Goal: Navigation & Orientation: Find specific page/section

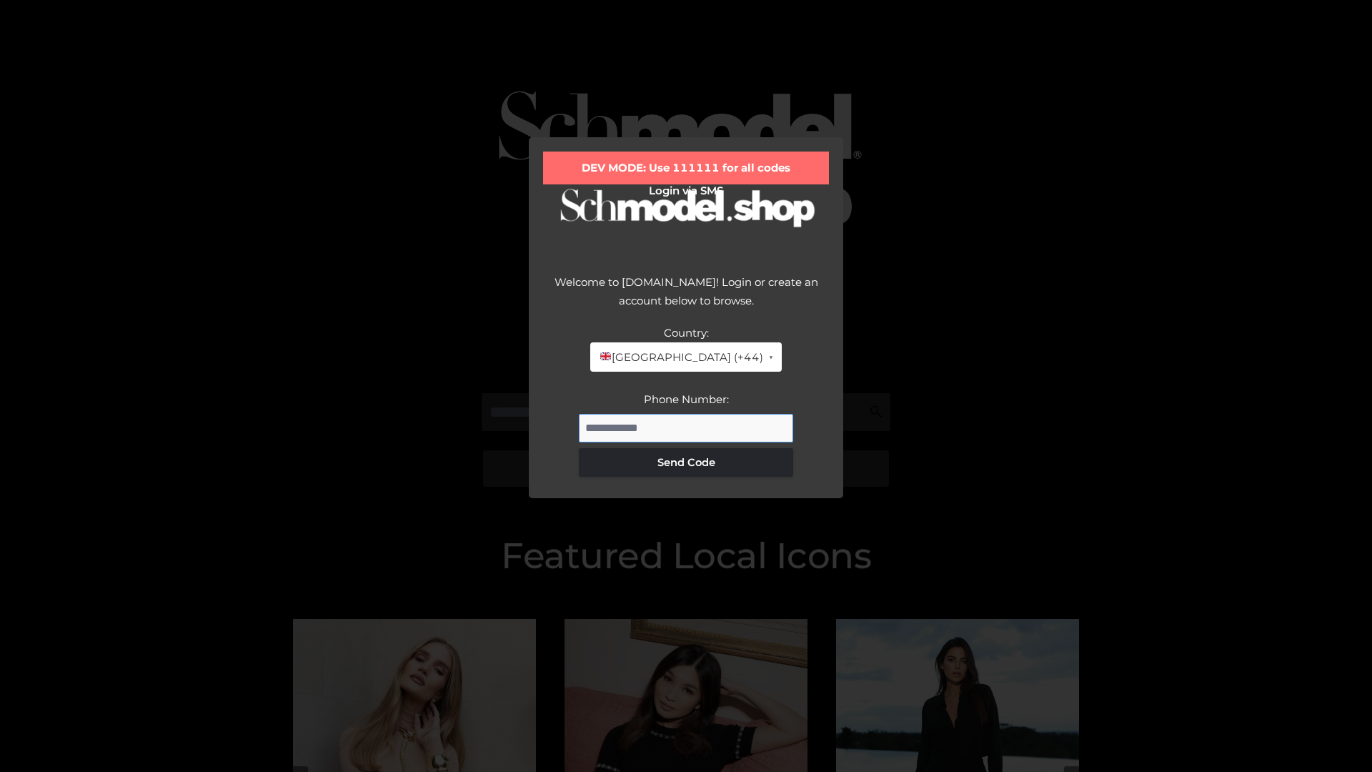
click at [686, 427] on input "Phone Number:" at bounding box center [686, 428] width 214 height 29
type input "**********"
click at [686, 462] on button "Send Code" at bounding box center [686, 462] width 214 height 29
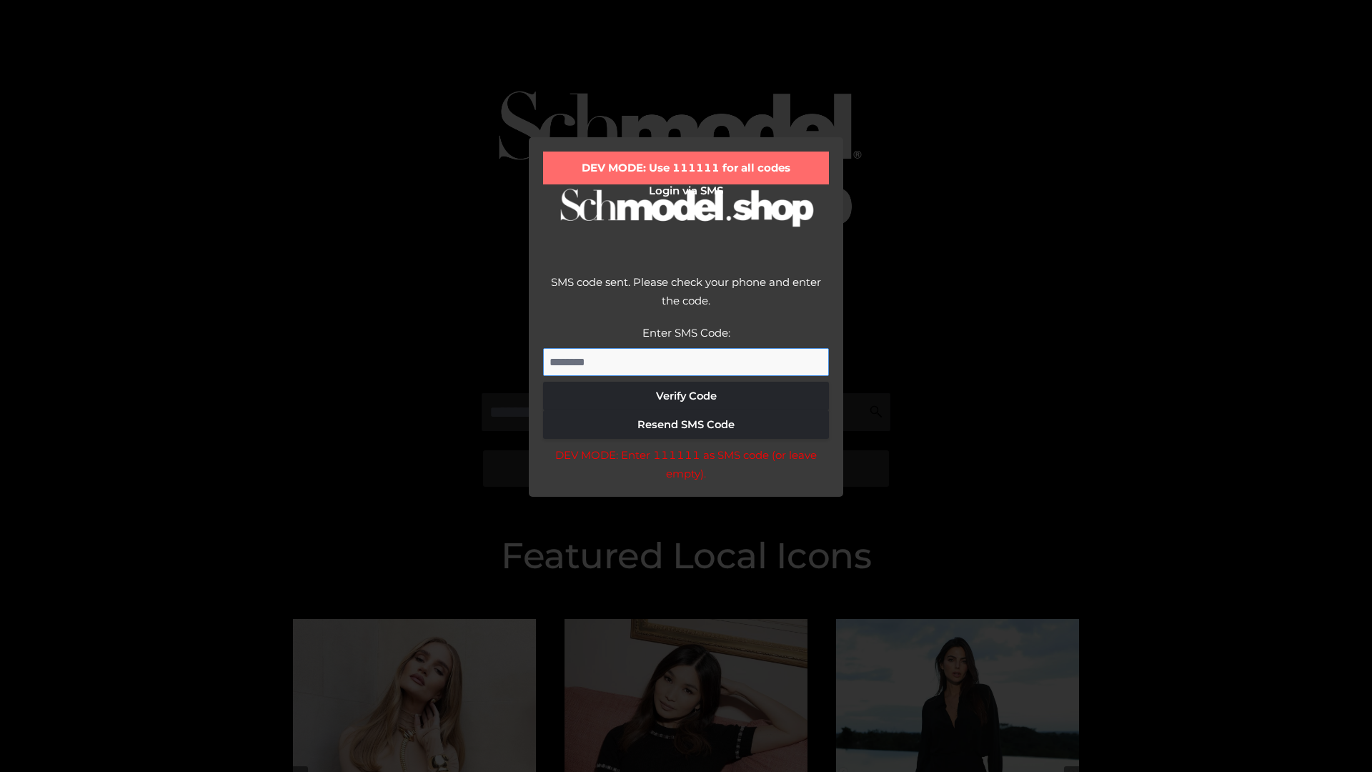
click at [686, 361] on input "Enter SMS Code:" at bounding box center [686, 362] width 286 height 29
type input "******"
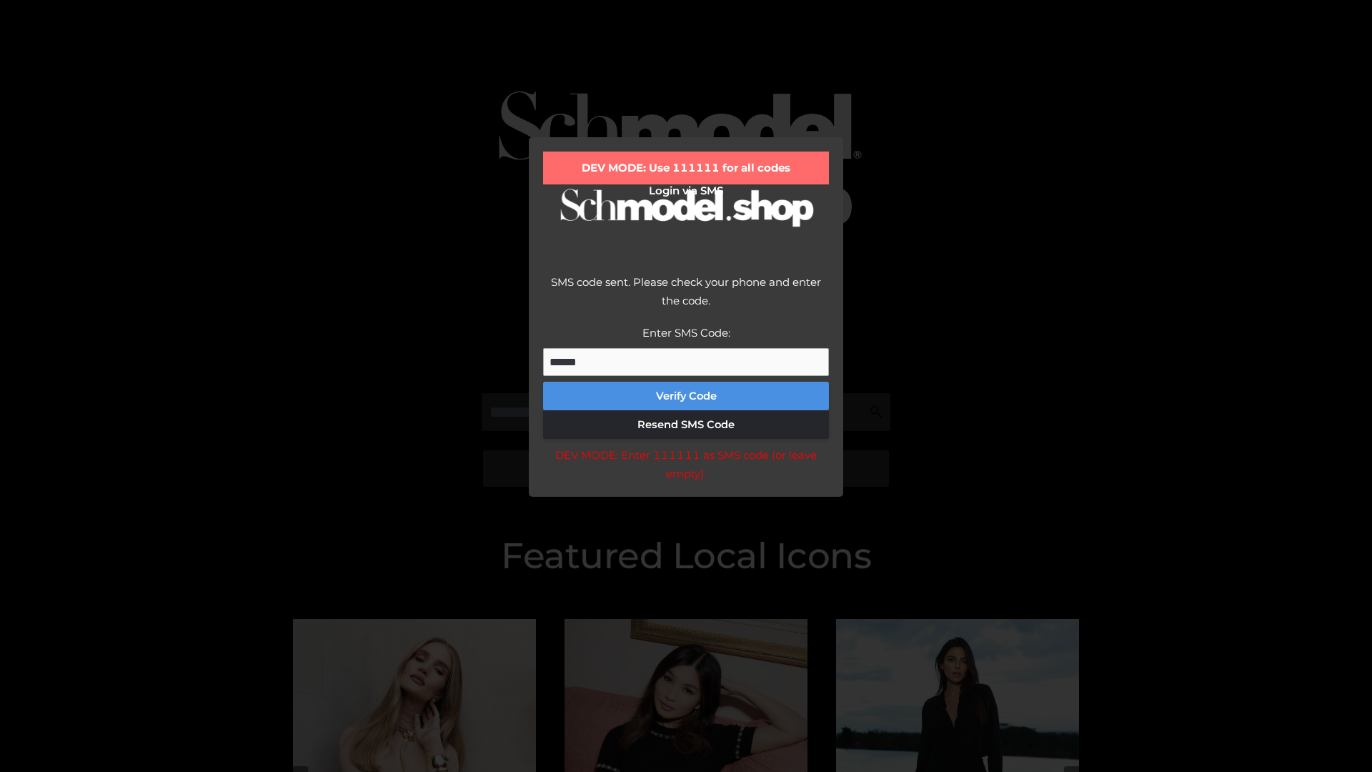
click at [686, 396] on button "Verify Code" at bounding box center [686, 395] width 286 height 29
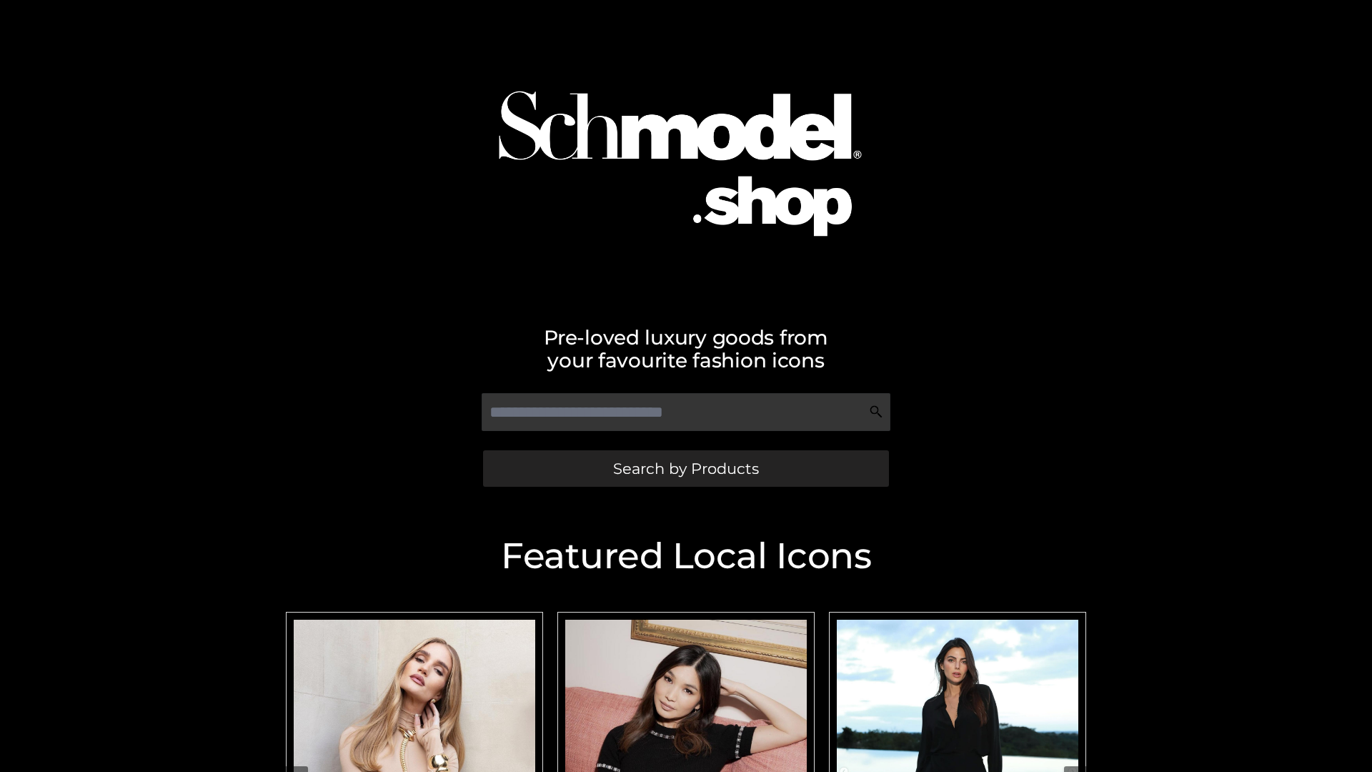
click at [685, 468] on span "Search by Products" at bounding box center [686, 468] width 146 height 15
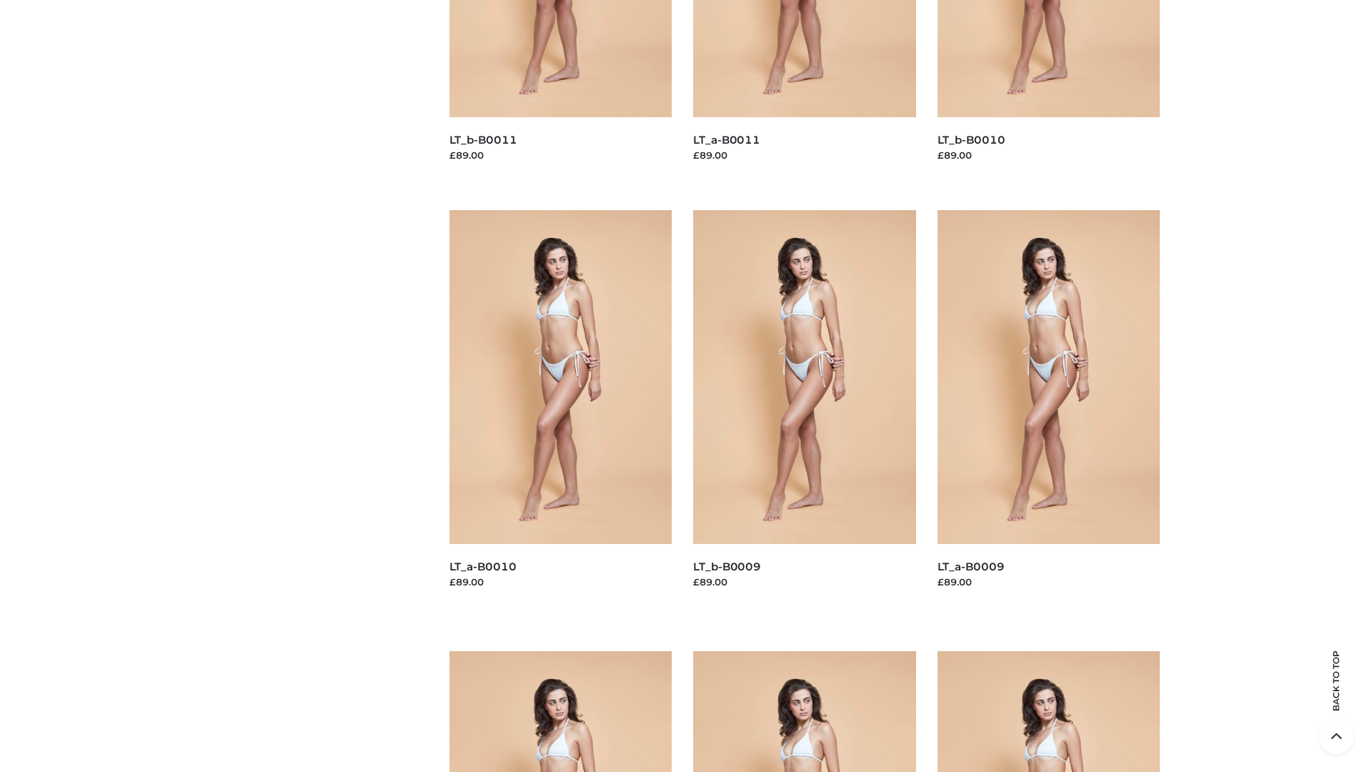
scroll to position [3766, 0]
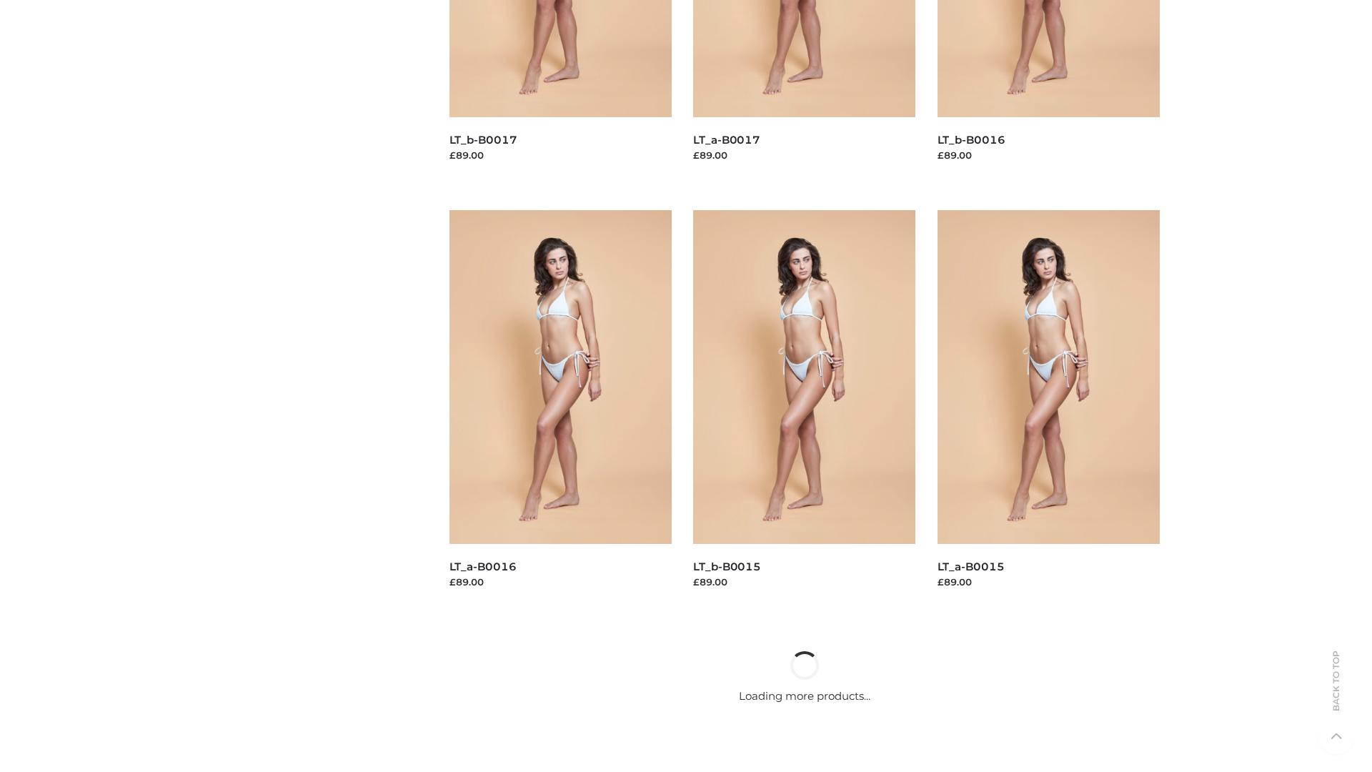
scroll to position [1163, 0]
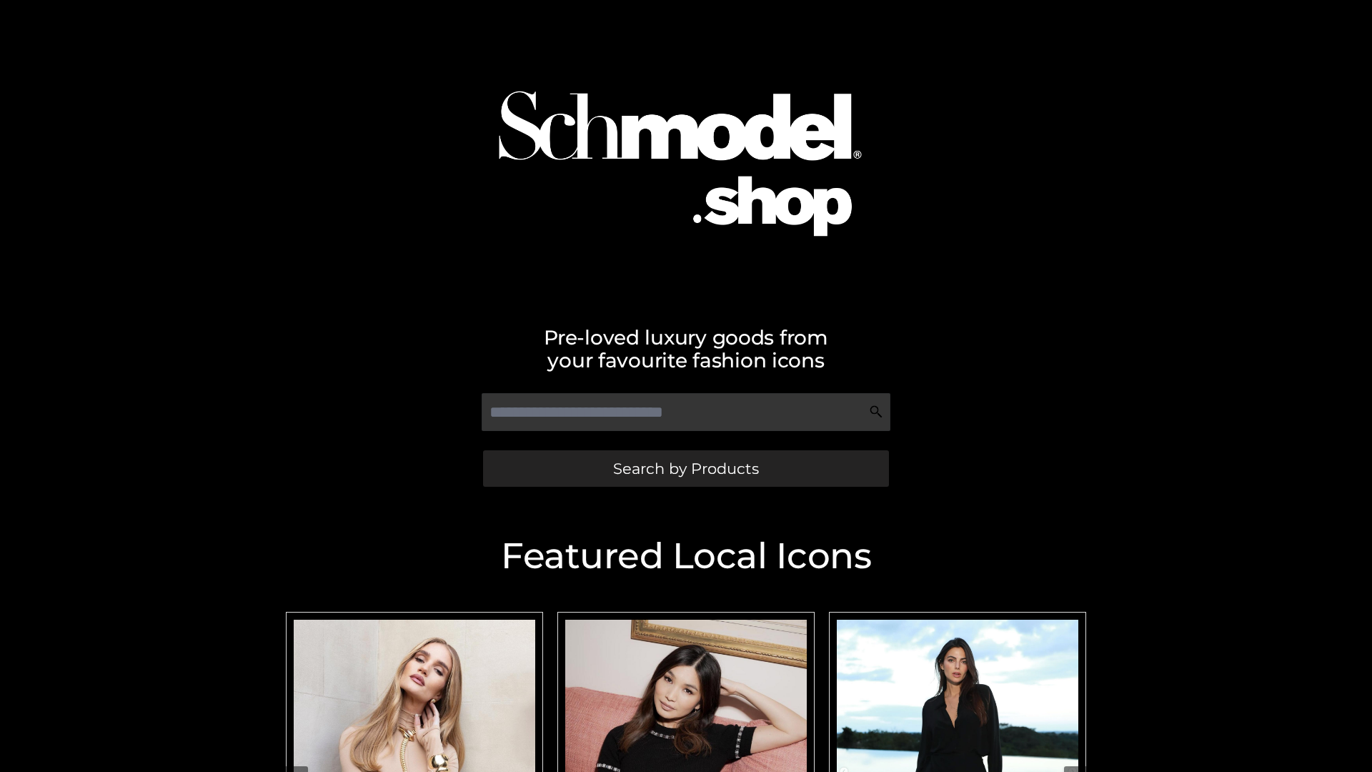
click at [685, 468] on span "Search by Products" at bounding box center [686, 468] width 146 height 15
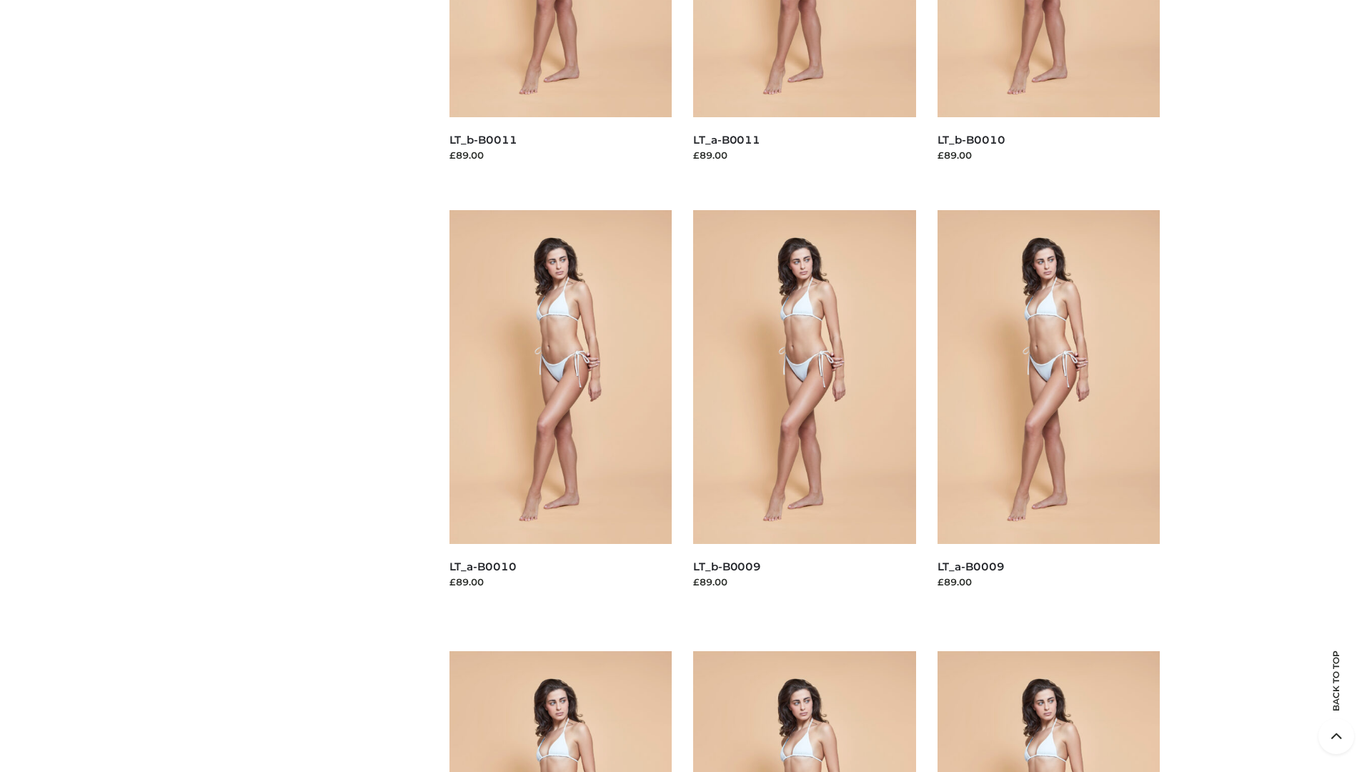
scroll to position [3766, 0]
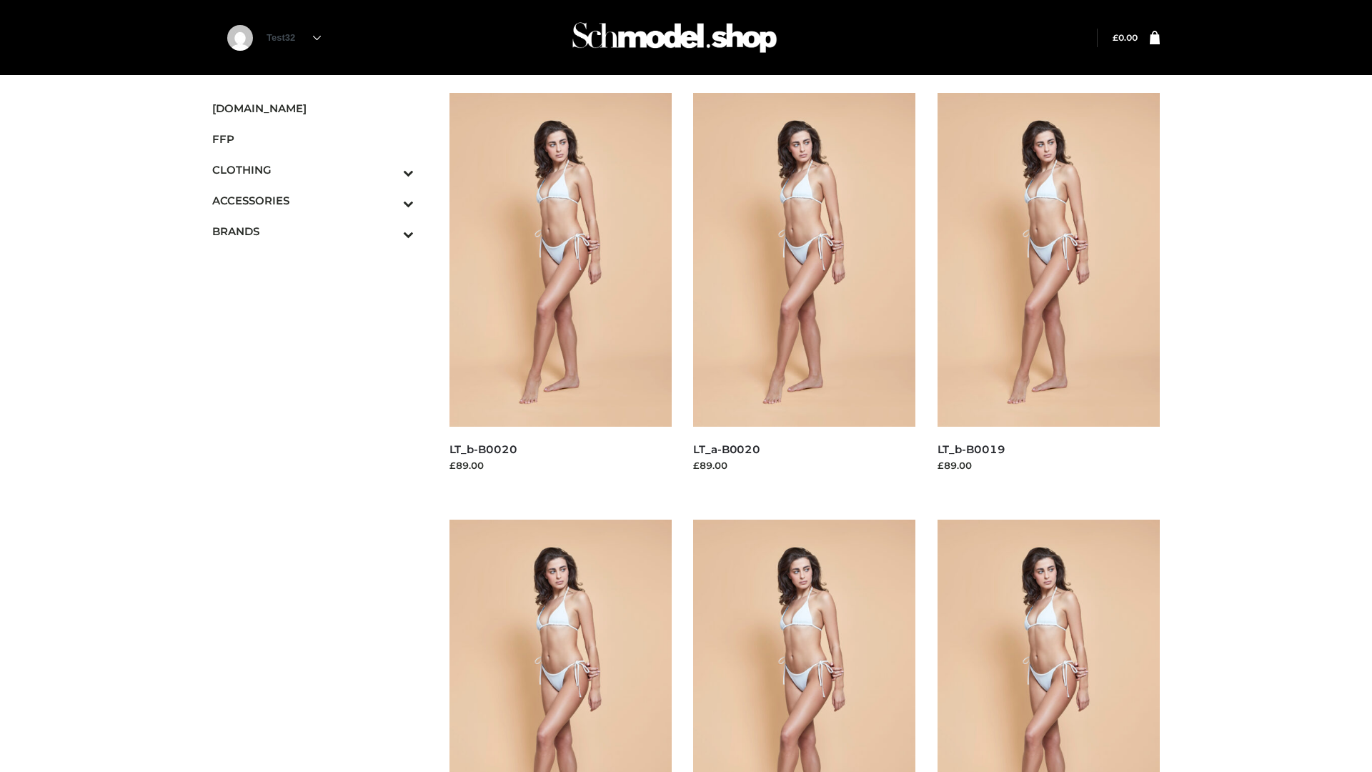
scroll to position [1163, 0]
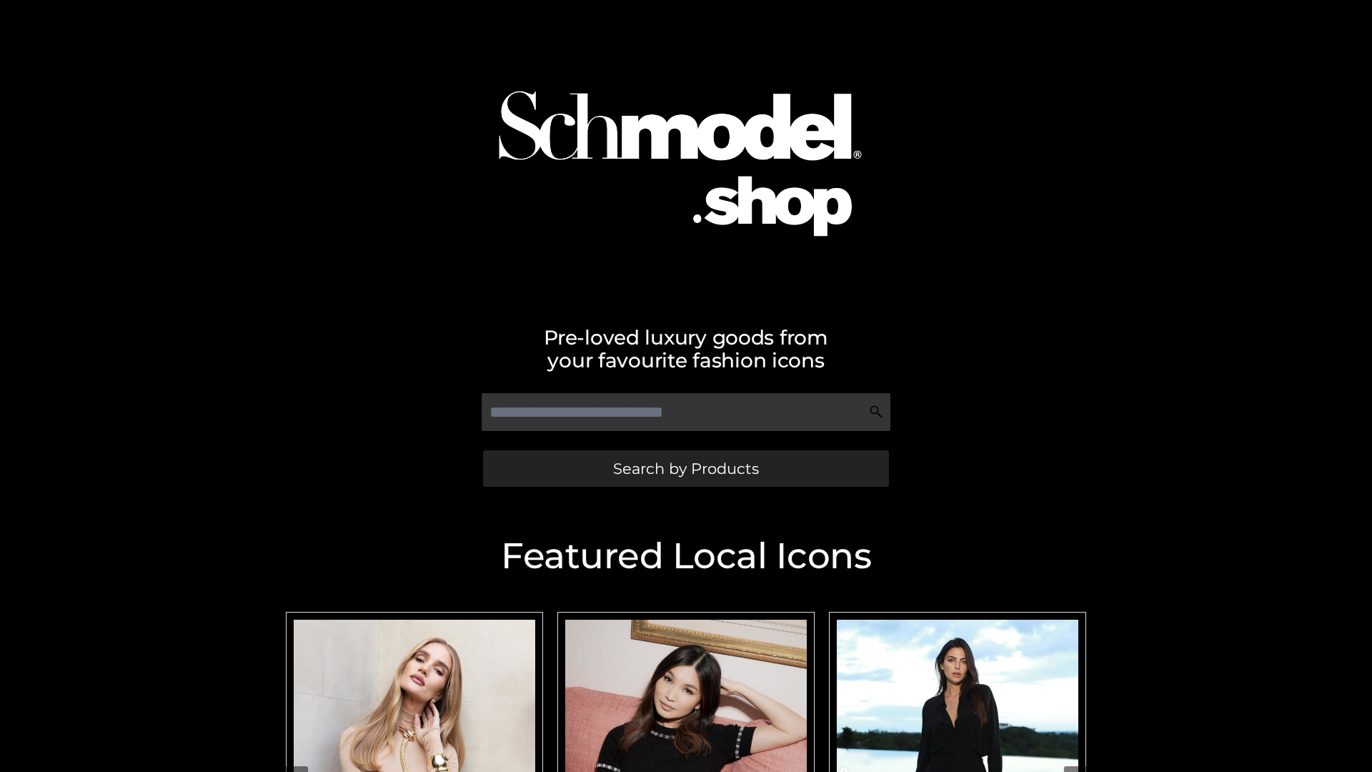
click at [685, 468] on span "Search by Products" at bounding box center [686, 468] width 146 height 15
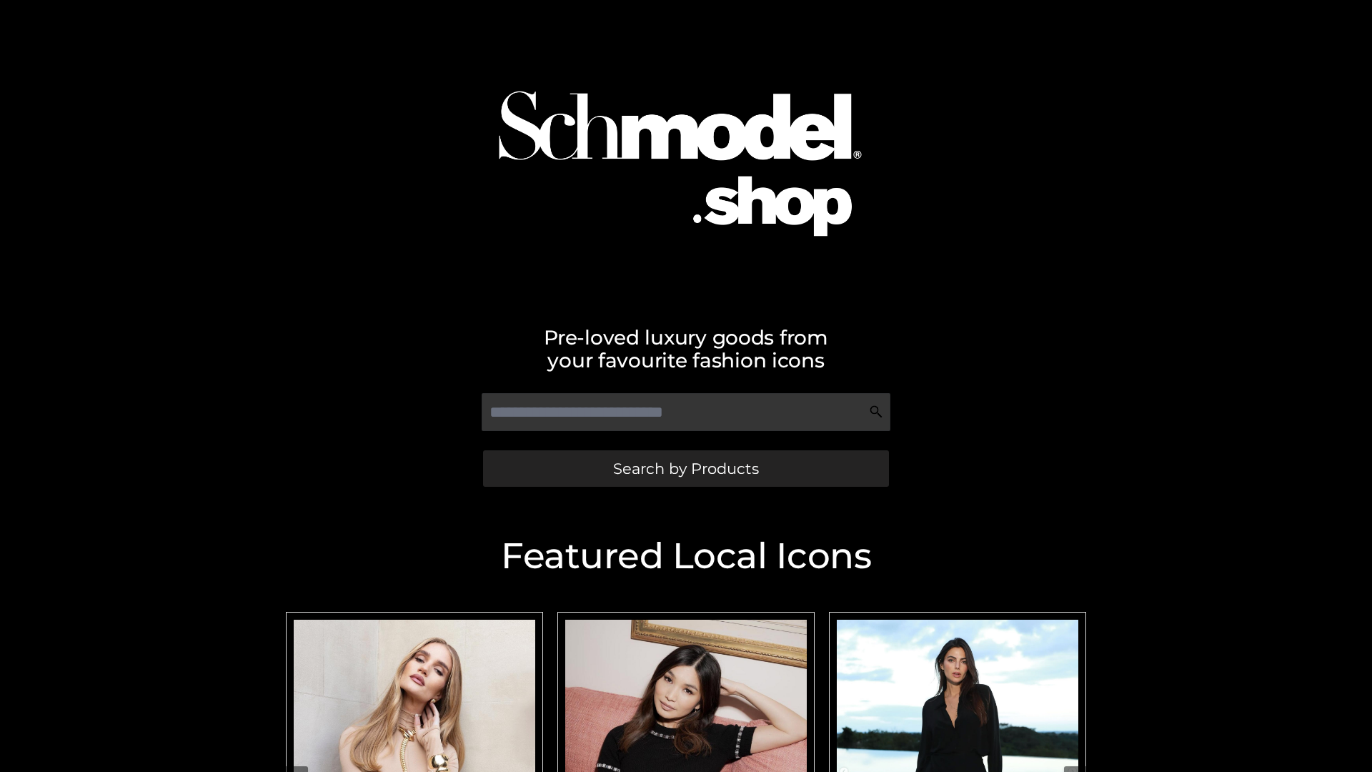
click at [685, 468] on span "Search by Products" at bounding box center [686, 468] width 146 height 15
